Goal: Transaction & Acquisition: Obtain resource

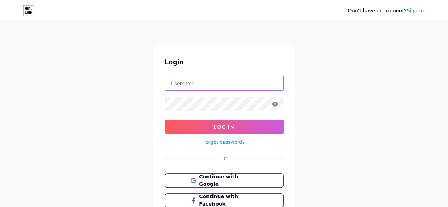
click at [207, 83] on input "text" at bounding box center [224, 83] width 118 height 14
type input "schwartzn92@gmail.com"
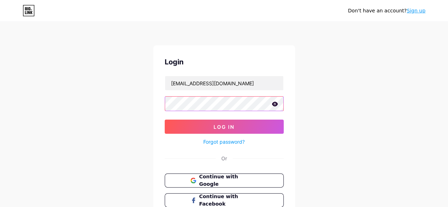
click at [165, 120] on button "Log In" at bounding box center [224, 127] width 119 height 14
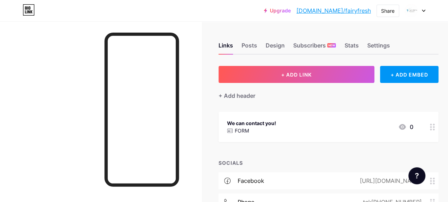
click at [419, 15] on div at bounding box center [415, 10] width 21 height 13
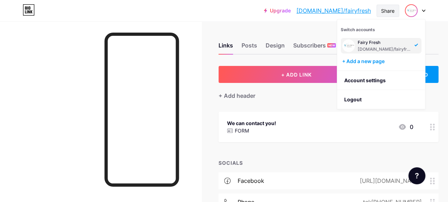
click at [394, 15] on div "Share" at bounding box center [388, 11] width 23 height 12
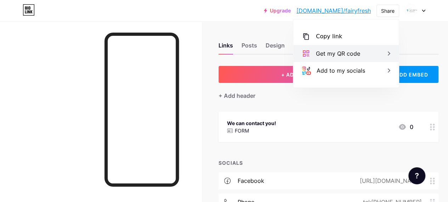
click at [362, 51] on div "Get my QR code" at bounding box center [346, 53] width 106 height 17
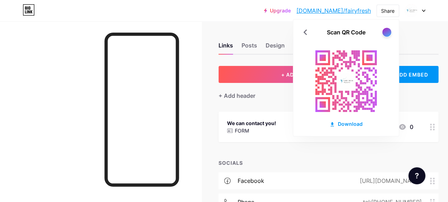
click at [386, 33] on div at bounding box center [386, 32] width 9 height 9
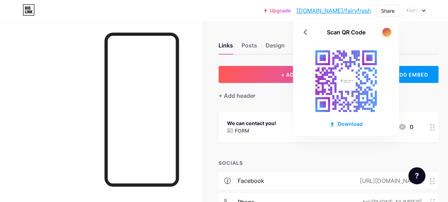
click at [386, 33] on div at bounding box center [386, 32] width 9 height 9
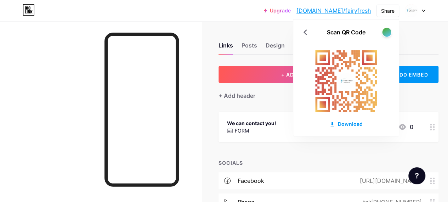
click at [386, 33] on div at bounding box center [386, 32] width 9 height 9
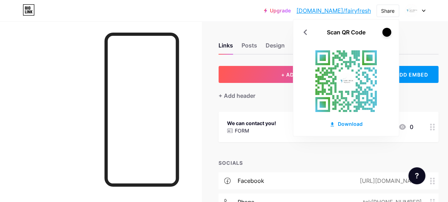
click at [386, 33] on div at bounding box center [386, 32] width 9 height 9
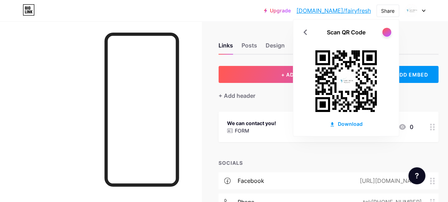
click at [389, 31] on div at bounding box center [386, 32] width 9 height 9
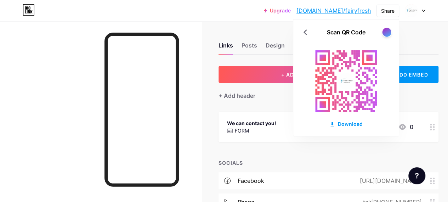
click at [389, 31] on div at bounding box center [386, 32] width 9 height 9
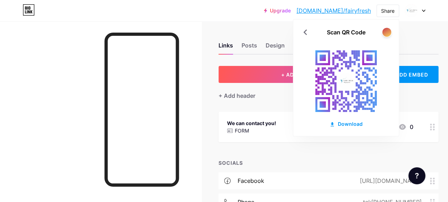
click at [389, 31] on div at bounding box center [386, 32] width 9 height 9
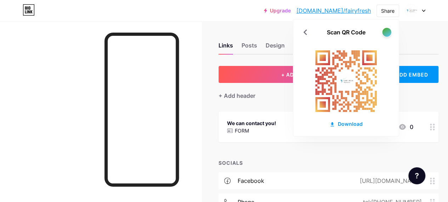
click at [389, 31] on div at bounding box center [386, 32] width 9 height 9
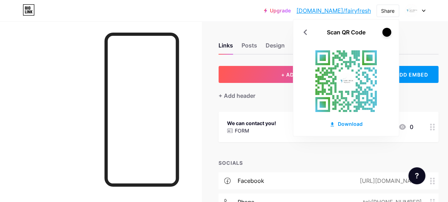
click at [389, 31] on div at bounding box center [386, 32] width 9 height 9
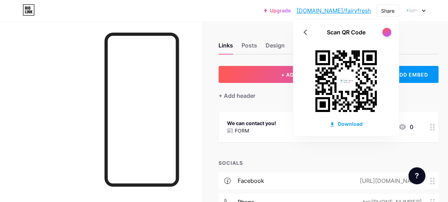
click at [389, 31] on div at bounding box center [386, 32] width 9 height 9
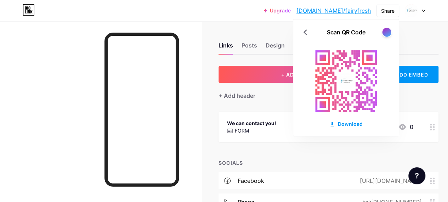
click at [389, 31] on div at bounding box center [386, 32] width 9 height 9
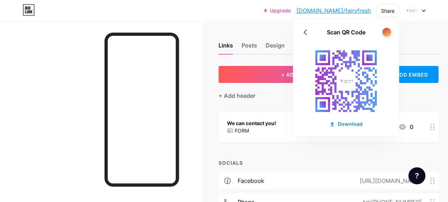
click at [389, 31] on div at bounding box center [386, 32] width 9 height 9
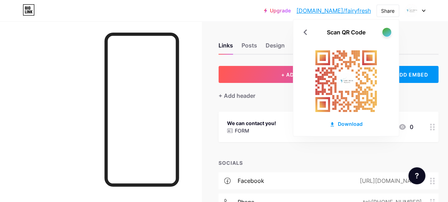
click at [389, 31] on div at bounding box center [386, 32] width 9 height 9
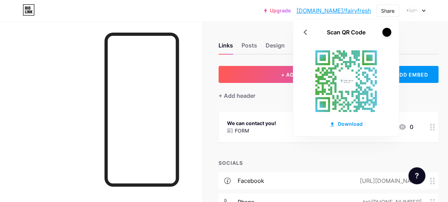
click at [389, 31] on div at bounding box center [386, 32] width 9 height 9
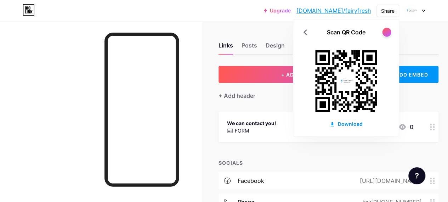
click at [390, 29] on div at bounding box center [386, 32] width 9 height 9
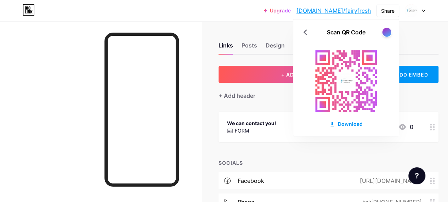
click at [390, 29] on div at bounding box center [386, 32] width 9 height 9
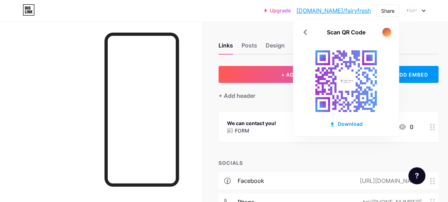
click at [389, 29] on div at bounding box center [386, 32] width 9 height 9
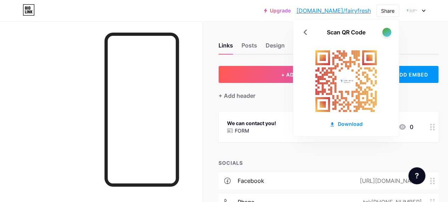
click at [389, 29] on div at bounding box center [386, 32] width 9 height 9
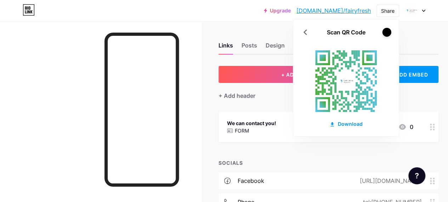
click at [389, 29] on div at bounding box center [386, 32] width 9 height 9
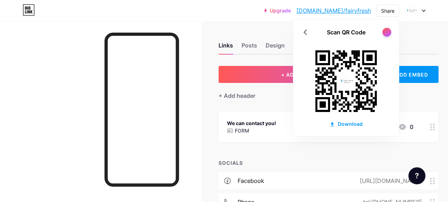
click at [389, 29] on div at bounding box center [386, 32] width 9 height 9
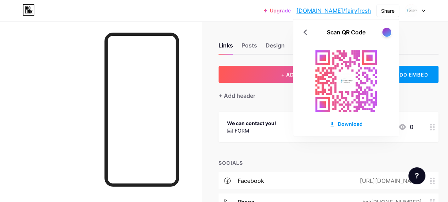
click at [389, 29] on div at bounding box center [386, 32] width 9 height 9
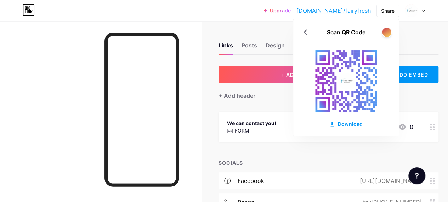
click at [389, 29] on div at bounding box center [386, 32] width 9 height 9
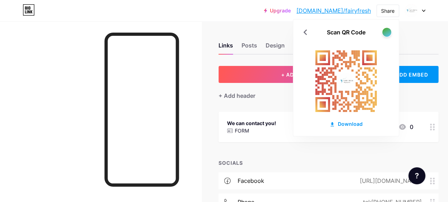
click at [389, 29] on div at bounding box center [386, 32] width 9 height 9
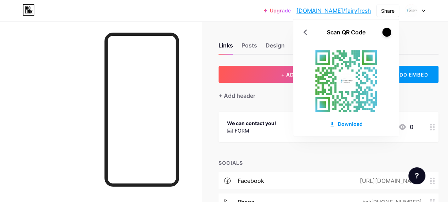
click at [389, 29] on div at bounding box center [386, 32] width 9 height 9
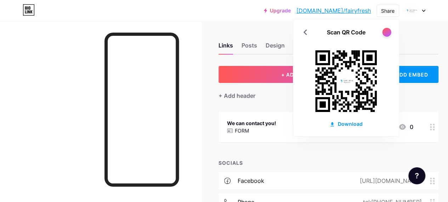
click at [389, 29] on div at bounding box center [386, 32] width 9 height 9
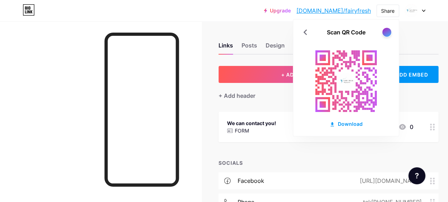
click at [389, 29] on div at bounding box center [386, 32] width 9 height 9
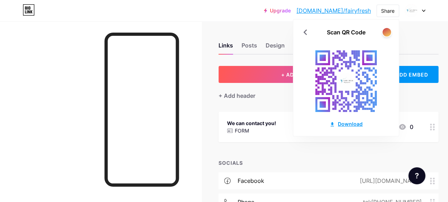
click at [349, 126] on div "Download" at bounding box center [346, 123] width 33 height 7
click at [388, 32] on div at bounding box center [386, 32] width 9 height 9
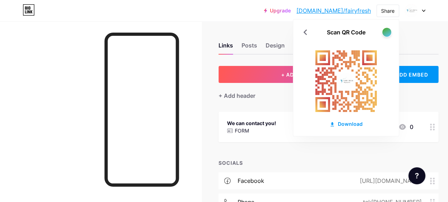
click at [388, 32] on div at bounding box center [386, 32] width 9 height 9
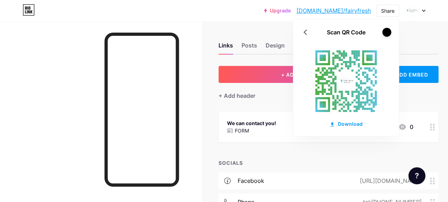
click at [388, 32] on div at bounding box center [386, 32] width 9 height 9
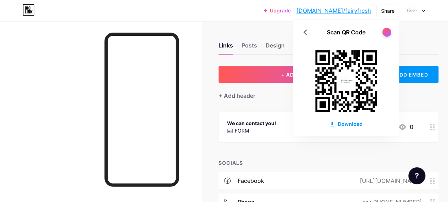
click at [388, 32] on div at bounding box center [386, 32] width 9 height 9
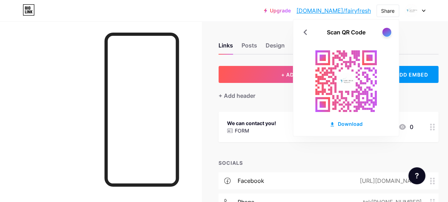
click at [388, 32] on div at bounding box center [386, 32] width 9 height 9
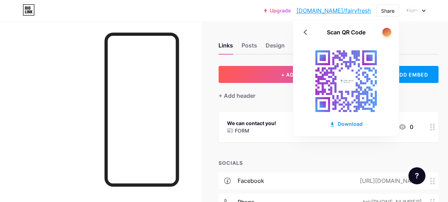
click at [388, 32] on div at bounding box center [386, 32] width 9 height 9
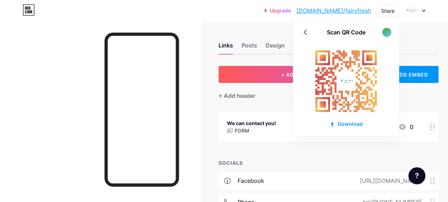
click at [388, 32] on div at bounding box center [386, 32] width 9 height 9
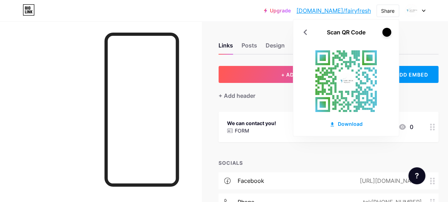
click at [388, 32] on div at bounding box center [386, 32] width 9 height 9
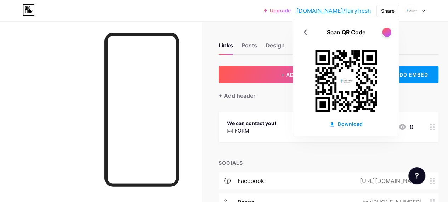
click at [388, 32] on div at bounding box center [386, 32] width 9 height 9
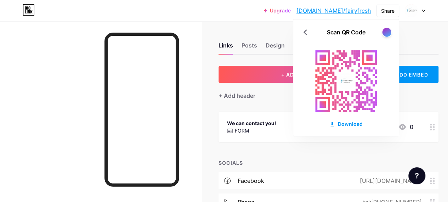
click at [388, 32] on div at bounding box center [386, 32] width 9 height 9
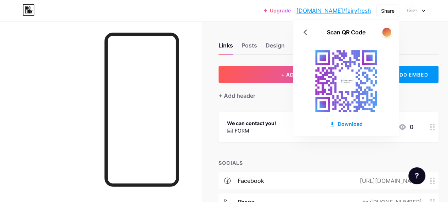
click at [388, 32] on div at bounding box center [386, 32] width 9 height 9
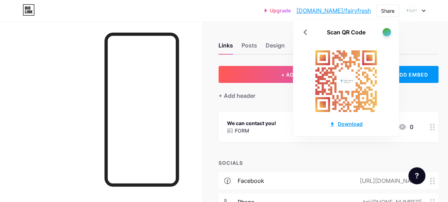
click at [349, 123] on div "Download" at bounding box center [346, 123] width 33 height 7
click at [303, 37] on icon at bounding box center [305, 32] width 11 height 11
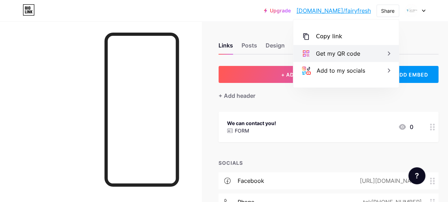
click at [385, 52] on icon at bounding box center [389, 53] width 9 height 9
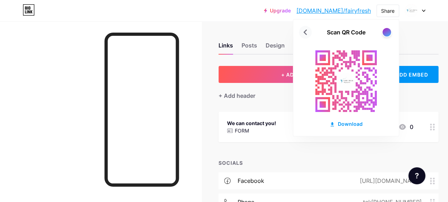
click at [308, 37] on icon at bounding box center [305, 32] width 11 height 11
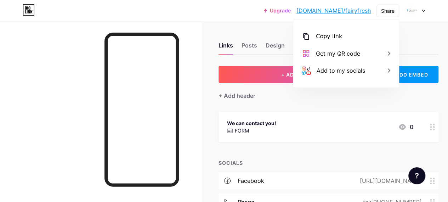
click at [426, 12] on div "Upgrade bio.link/fairyf... bio.link/fairyfresh Share Copy link https://bio.link…" at bounding box center [224, 10] width 448 height 13
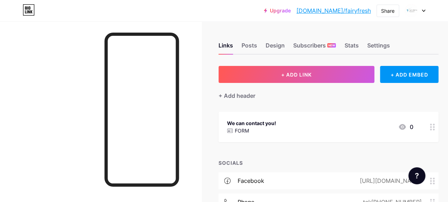
click at [423, 12] on div at bounding box center [415, 10] width 21 height 13
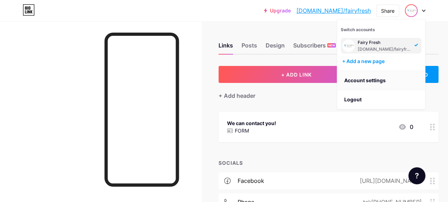
click at [380, 81] on link "Account settings" at bounding box center [381, 80] width 88 height 19
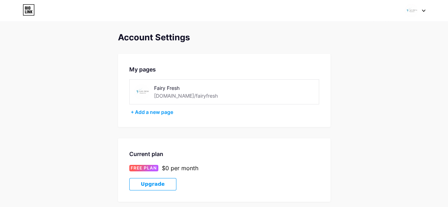
click at [415, 9] on img at bounding box center [411, 10] width 13 height 13
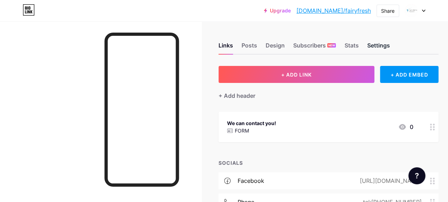
click at [381, 46] on div "Settings" at bounding box center [378, 47] width 23 height 13
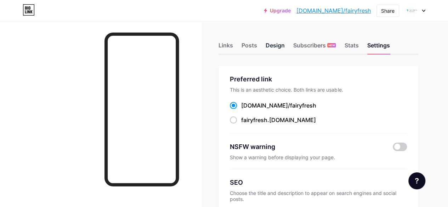
click at [269, 53] on div "Design" at bounding box center [275, 47] width 19 height 13
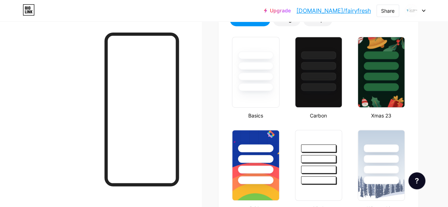
type input "#50a8c8"
type input "#ffffff"
type input "#000000"
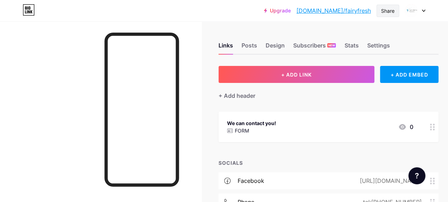
click at [381, 10] on div "Share" at bounding box center [387, 10] width 13 height 7
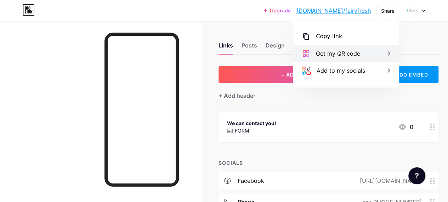
click at [344, 58] on div "Get my QR code" at bounding box center [346, 53] width 106 height 17
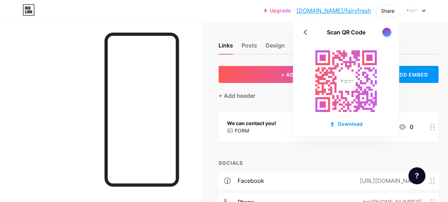
click at [385, 33] on div at bounding box center [386, 32] width 9 height 9
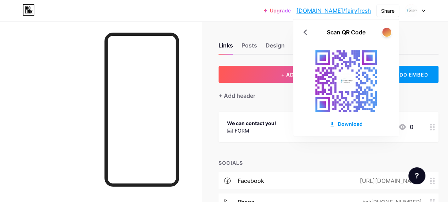
click at [385, 33] on div at bounding box center [386, 32] width 9 height 9
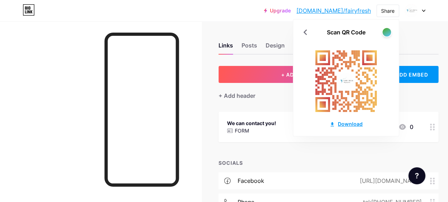
click at [349, 124] on div "Download" at bounding box center [346, 123] width 33 height 7
